Goal: Task Accomplishment & Management: Complete application form

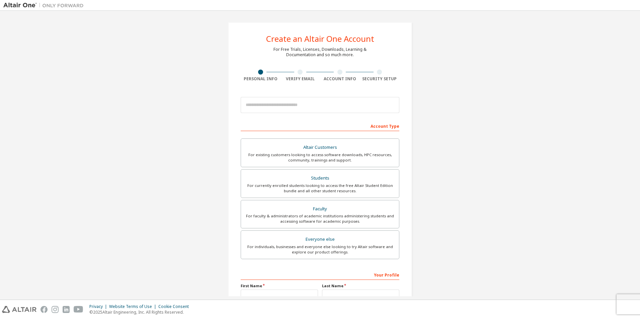
click at [312, 116] on div at bounding box center [320, 105] width 159 height 23
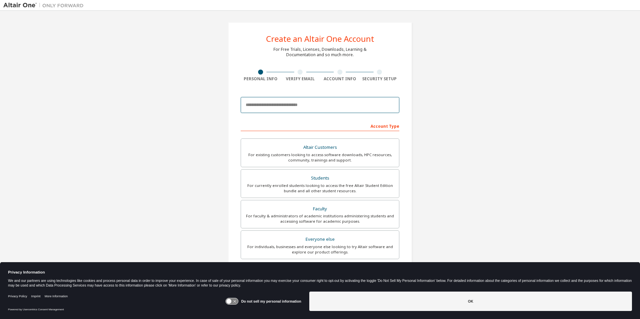
click at [308, 110] on input "email" at bounding box center [320, 105] width 159 height 16
type input "**********"
drag, startPoint x: 348, startPoint y: 177, endPoint x: 347, endPoint y: 173, distance: 3.4
click at [348, 174] on div "Students" at bounding box center [320, 178] width 150 height 9
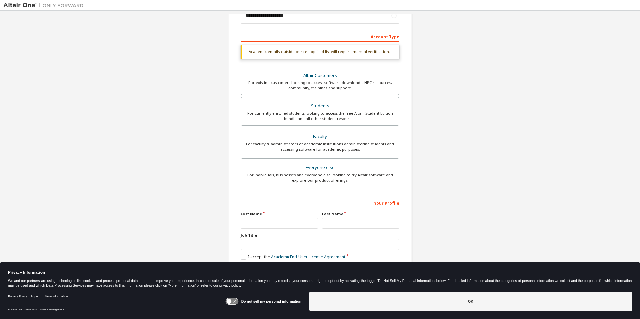
scroll to position [72, 0]
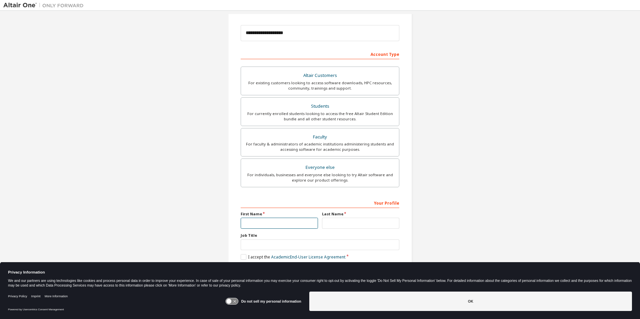
click at [280, 221] on input "text" at bounding box center [279, 223] width 77 height 11
type input "*****"
drag, startPoint x: 385, startPoint y: 221, endPoint x: 387, endPoint y: 202, distance: 18.9
click at [386, 215] on div "Last Name" at bounding box center [360, 220] width 81 height 17
type input "******"
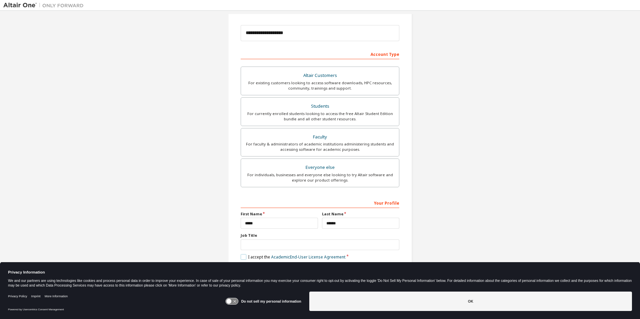
click at [248, 256] on label "I accept the Academic End-User License Agreement" at bounding box center [293, 257] width 105 height 6
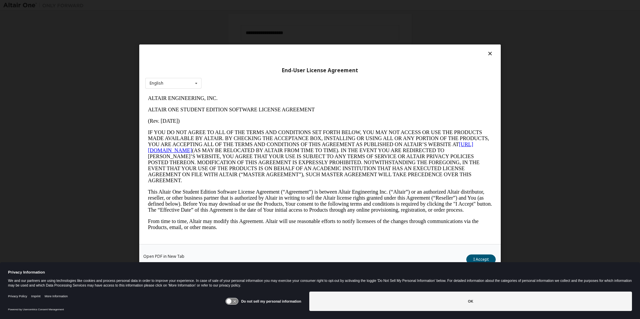
scroll to position [0, 0]
click at [236, 303] on icon at bounding box center [234, 302] width 3 height 3
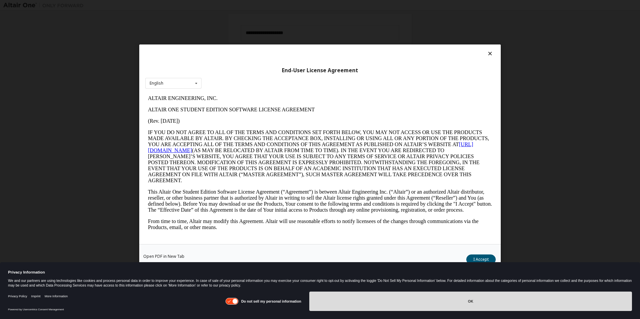
click at [380, 299] on button "OK" at bounding box center [470, 301] width 323 height 19
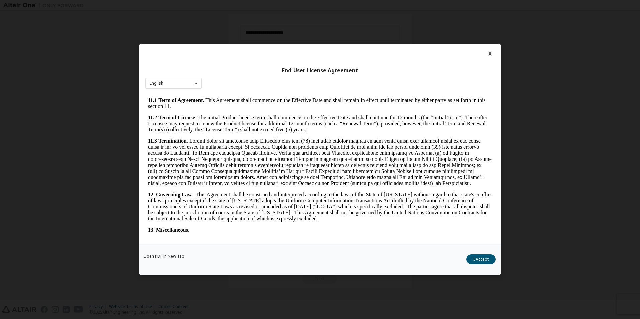
scroll to position [1058, 0]
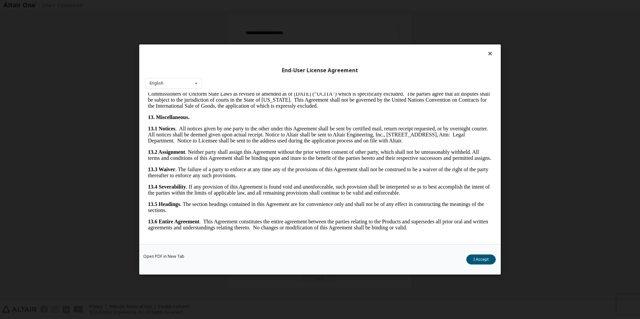
drag, startPoint x: 492, startPoint y: 113, endPoint x: 622, endPoint y: 345, distance: 265.3
click at [477, 257] on button "I Accept" at bounding box center [480, 260] width 29 height 10
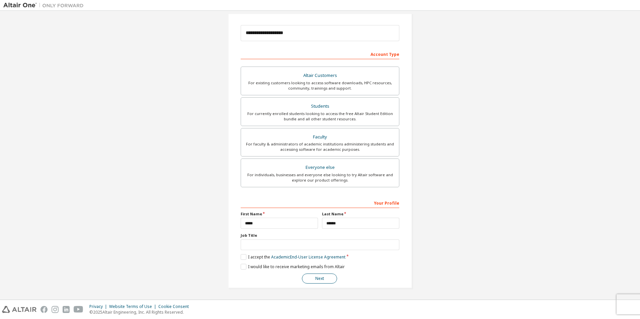
click at [314, 283] on button "Next" at bounding box center [319, 279] width 35 height 10
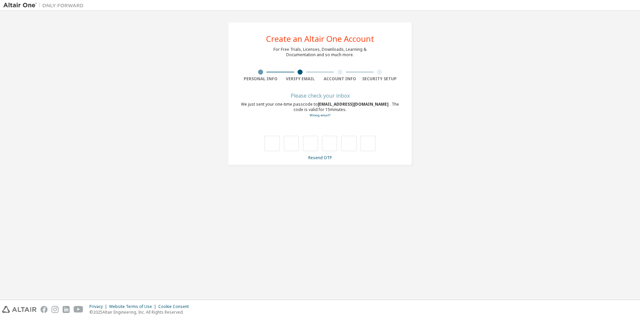
scroll to position [0, 0]
type input "*"
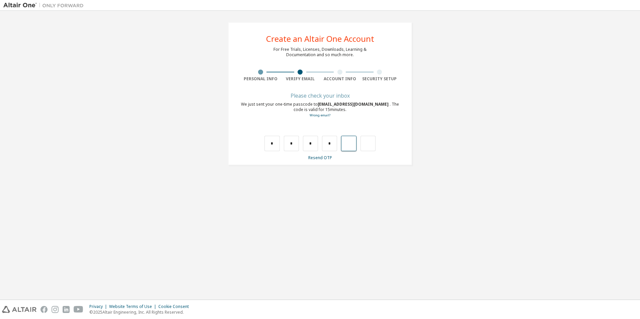
type input "*"
click at [273, 140] on input "text" at bounding box center [271, 143] width 15 height 15
type input "*"
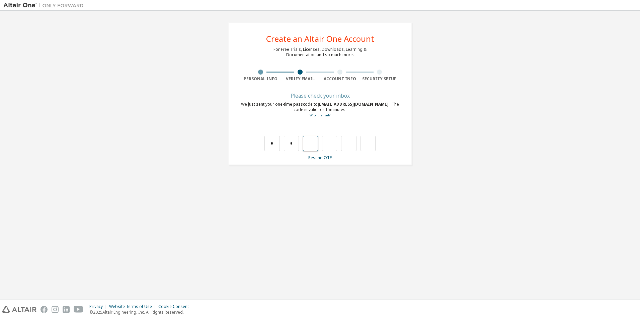
type input "*"
